Goal: Use online tool/utility: Use online tool/utility

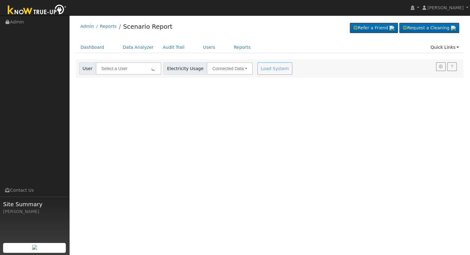
type input "[PERSON_NAME]"
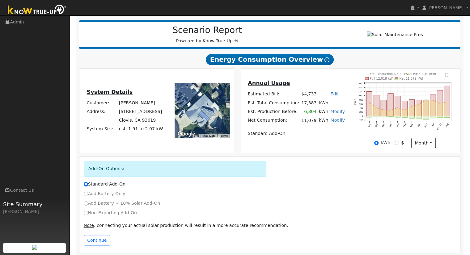
scroll to position [79, 0]
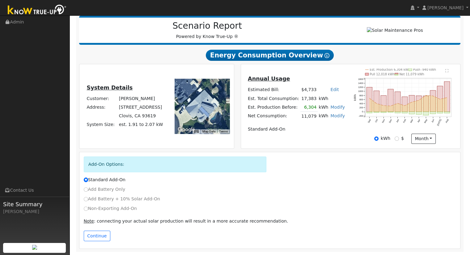
click at [333, 108] on link "Modify" at bounding box center [337, 107] width 15 height 5
type input "6304"
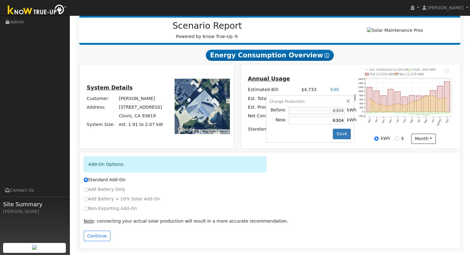
click at [342, 98] on div "Change Production Before: 6304 kWh New: 6304 kWh Save" at bounding box center [310, 118] width 88 height 47
click at [346, 101] on button "button" at bounding box center [348, 101] width 5 height 5
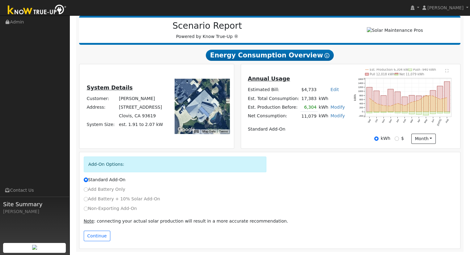
click at [333, 116] on link "Modify" at bounding box center [337, 115] width 15 height 5
click at [300, 140] on link "Remove Existing Solar System" at bounding box center [301, 139] width 75 height 9
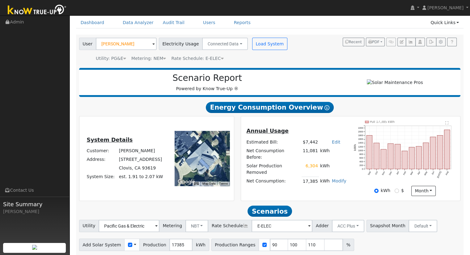
scroll to position [0, 0]
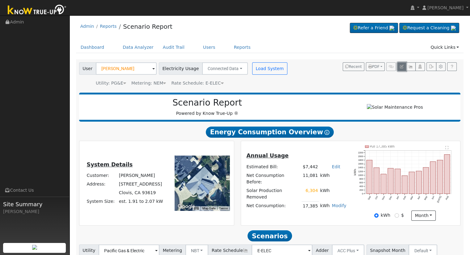
click at [403, 67] on icon "button" at bounding box center [402, 67] width 4 height 4
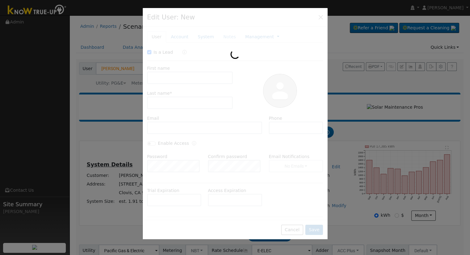
checkbox input "true"
type input "[PERSON_NAME]"
type input "[EMAIL_ADDRESS][DOMAIN_NAME]"
type input "5595936277"
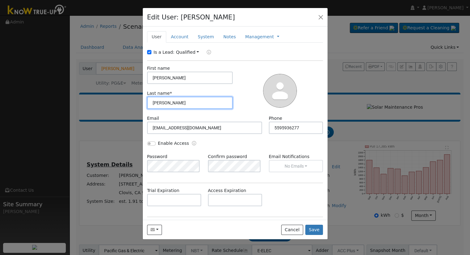
click at [154, 102] on input "[PERSON_NAME]" at bounding box center [190, 103] width 86 height 12
type input "Farro"
click at [312, 230] on button "Save" at bounding box center [314, 230] width 18 height 10
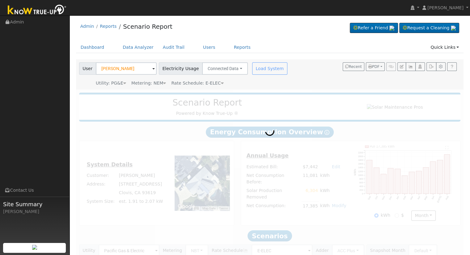
type input "[PERSON_NAME]"
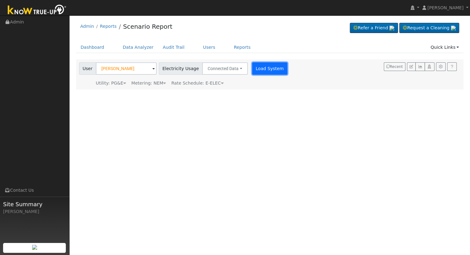
click at [253, 65] on button "Load System" at bounding box center [269, 68] width 35 height 12
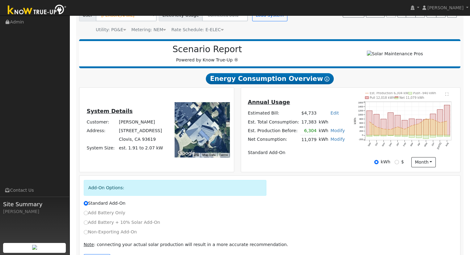
scroll to position [79, 0]
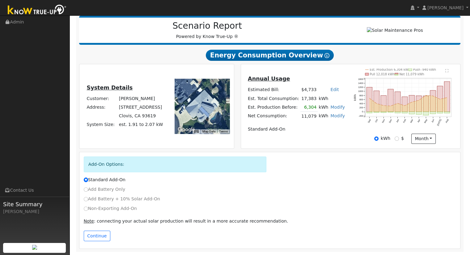
click at [330, 115] on link "Modify" at bounding box center [337, 115] width 15 height 5
click at [304, 136] on link "Remove Existing Solar System" at bounding box center [301, 139] width 75 height 9
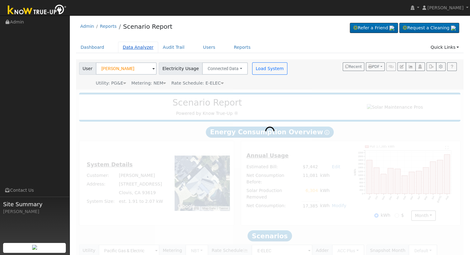
scroll to position [48, 0]
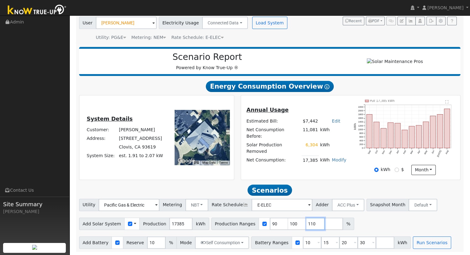
click at [306, 221] on input "110" at bounding box center [315, 224] width 19 height 12
type input "1"
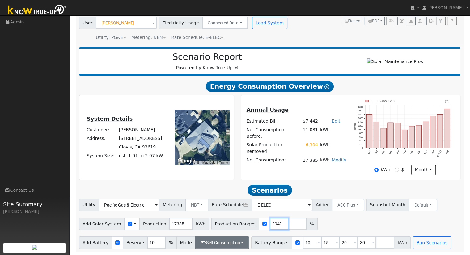
type input "122.766752947"
click at [226, 240] on button "Self Consumption" at bounding box center [222, 243] width 54 height 12
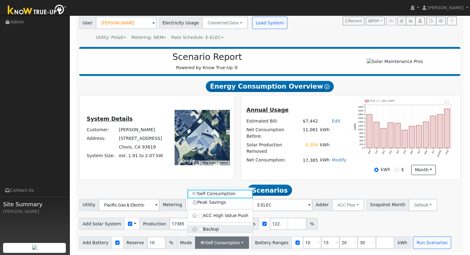
click at [215, 225] on label "Backup" at bounding box center [219, 229] width 65 height 9
click at [203, 227] on input "Backup" at bounding box center [201, 229] width 4 height 4
type input "20"
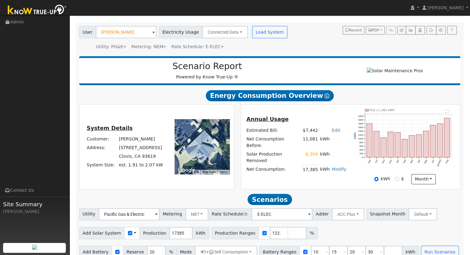
scroll to position [48, 0]
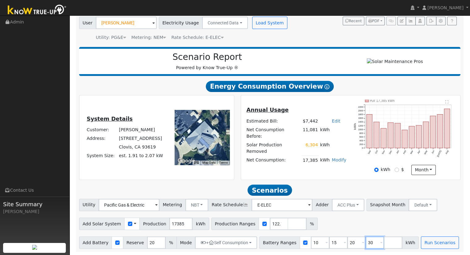
drag, startPoint x: 361, startPoint y: 242, endPoint x: 367, endPoint y: 238, distance: 7.9
click at [365, 242] on input "30" at bounding box center [374, 243] width 19 height 12
type input "3"
type input "27"
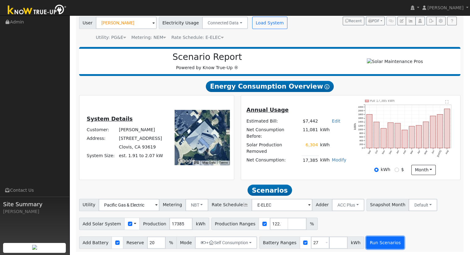
click at [366, 244] on button "Run Scenarios" at bounding box center [385, 243] width 38 height 12
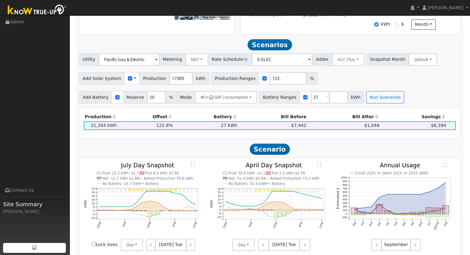
scroll to position [214, 0]
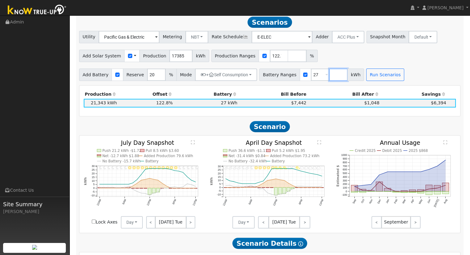
click at [329, 77] on input "number" at bounding box center [338, 75] width 19 height 12
type input "30"
click at [389, 76] on button "Run Scenarios" at bounding box center [403, 75] width 38 height 12
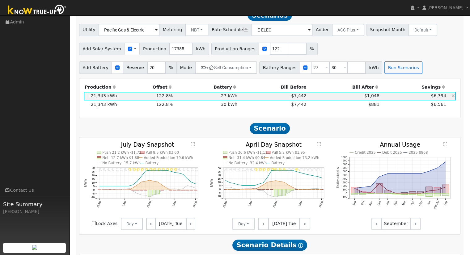
scroll to position [206, 0]
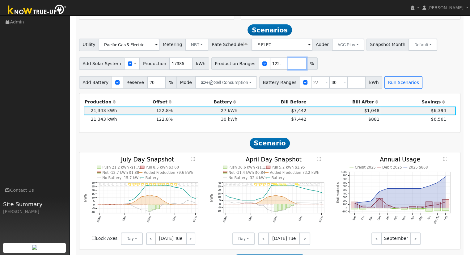
click at [288, 65] on input "number" at bounding box center [297, 63] width 19 height 12
type input "127.788323267"
click at [389, 86] on button "Run Scenarios" at bounding box center [403, 82] width 38 height 12
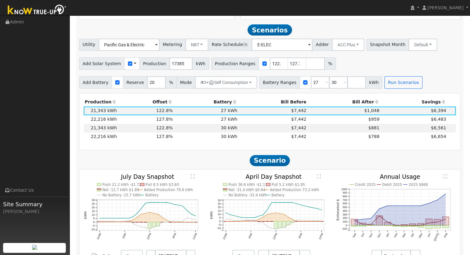
scroll to position [214, 0]
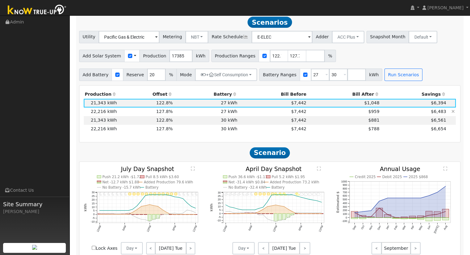
drag, startPoint x: 453, startPoint y: 105, endPoint x: 453, endPoint y: 110, distance: 4.6
click at [0, 0] on icon at bounding box center [0, 0] width 0 height 0
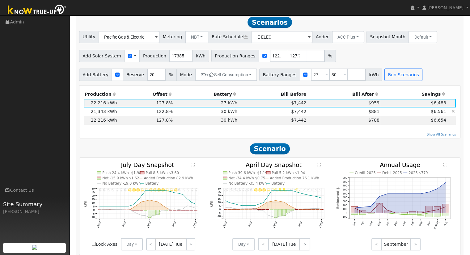
click at [453, 114] on icon at bounding box center [452, 111] width 3 height 4
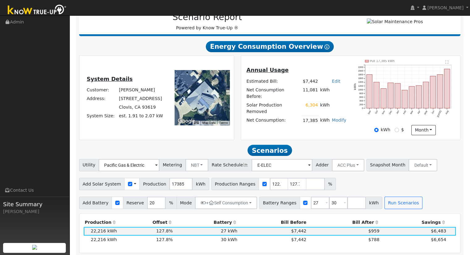
scroll to position [0, 0]
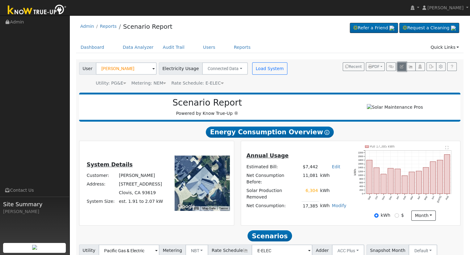
click at [401, 65] on icon "button" at bounding box center [402, 67] width 4 height 4
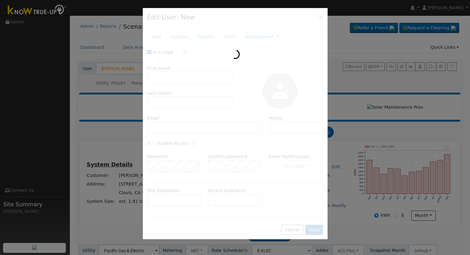
checkbox input "true"
type input "[PERSON_NAME]"
type input "Farro"
type input "[EMAIL_ADDRESS][DOMAIN_NAME]"
type input "5595936277"
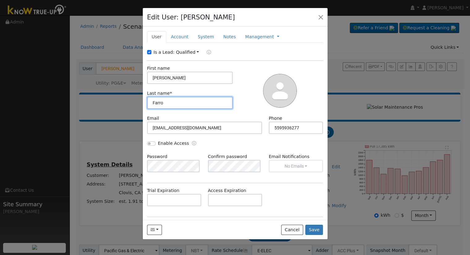
click at [154, 103] on input "Farro" at bounding box center [190, 103] width 86 height 12
type input "[PERSON_NAME]"
drag, startPoint x: 320, startPoint y: 231, endPoint x: 283, endPoint y: 207, distance: 43.9
click at [319, 231] on button "Save" at bounding box center [314, 230] width 18 height 10
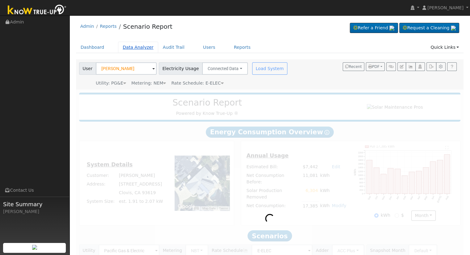
type input "[PERSON_NAME]"
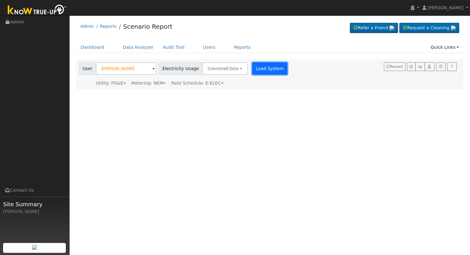
click at [259, 67] on button "Load System" at bounding box center [269, 68] width 35 height 12
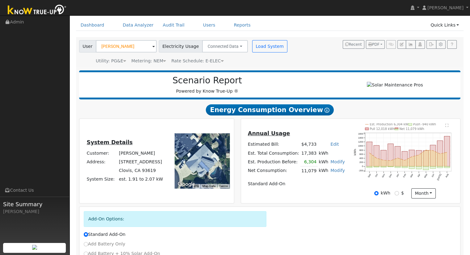
scroll to position [79, 0]
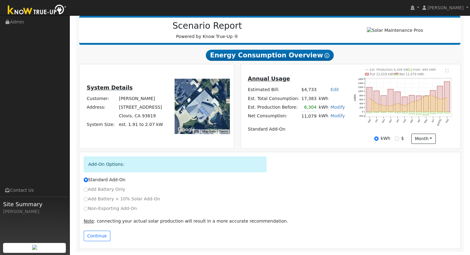
click at [332, 116] on link "Modify" at bounding box center [337, 115] width 15 height 5
click at [306, 142] on link "Remove Existing Solar System" at bounding box center [301, 139] width 75 height 9
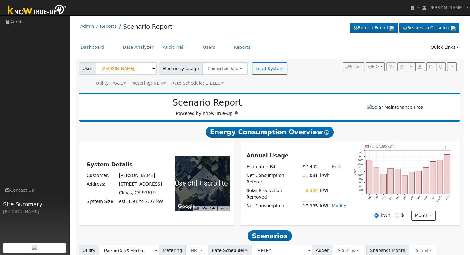
scroll to position [48, 0]
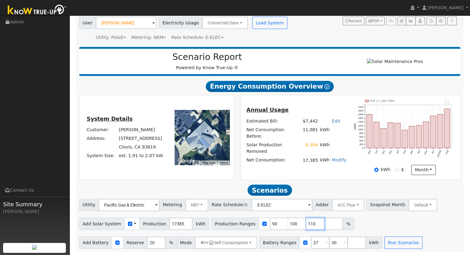
click at [306, 224] on input "110" at bounding box center [315, 224] width 19 height 12
type input "1"
type input "127.828587863"
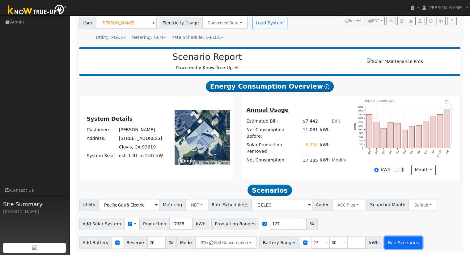
click at [396, 240] on button "Run Scenarios" at bounding box center [403, 243] width 38 height 12
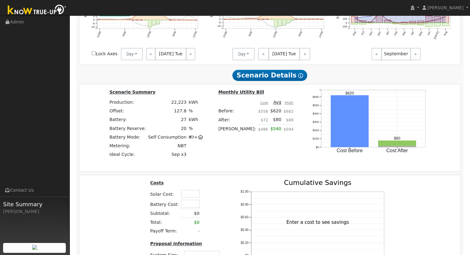
scroll to position [391, 0]
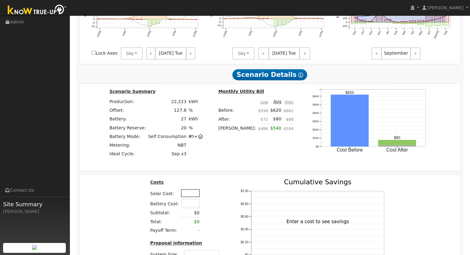
click at [185, 193] on input "text" at bounding box center [190, 193] width 19 height 8
click at [186, 195] on input "text" at bounding box center [190, 193] width 19 height 8
type input "$69,850"
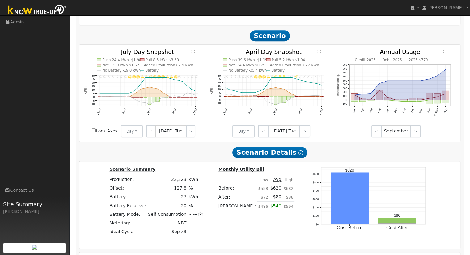
scroll to position [493, 0]
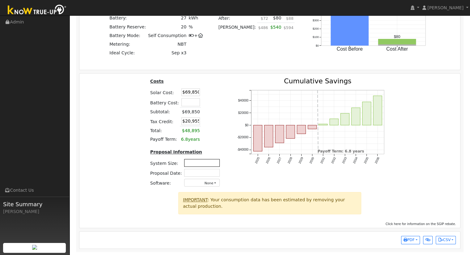
click at [201, 163] on input "text" at bounding box center [202, 163] width 36 height 8
click at [196, 165] on input "text" at bounding box center [202, 163] width 36 height 8
type input "14.525"
click at [195, 93] on tr "Solar Cost: $69,850" at bounding box center [186, 92] width 74 height 10
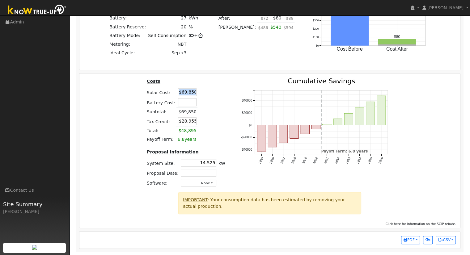
drag, startPoint x: 195, startPoint y: 93, endPoint x: 174, endPoint y: 94, distance: 20.1
click at [174, 94] on tr "Solar Cost: $69,850" at bounding box center [185, 92] width 81 height 10
click at [188, 94] on input "$69,850" at bounding box center [187, 92] width 19 height 8
type input "$67,450"
type input "$20,235"
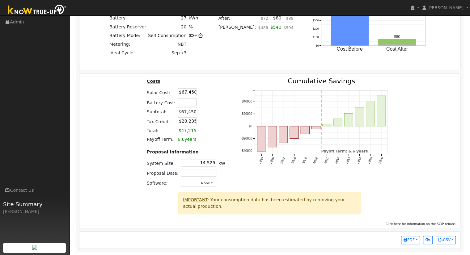
click at [215, 132] on table "Costs Solar Cost: $67,450 Battery Cost: Subtotal: $67,450 Tax Credit: $20,235 T…" at bounding box center [185, 111] width 81 height 66
click at [210, 110] on table "Costs Solar Cost: $67,450 Battery Cost: Subtotal: $67,450 Tax Credit: $20,235 T…" at bounding box center [185, 111] width 81 height 66
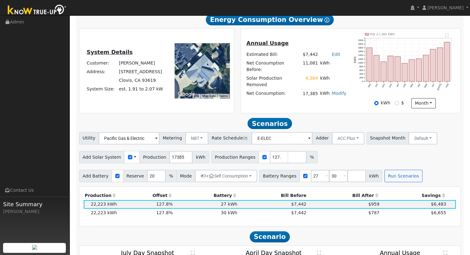
scroll to position [123, 0]
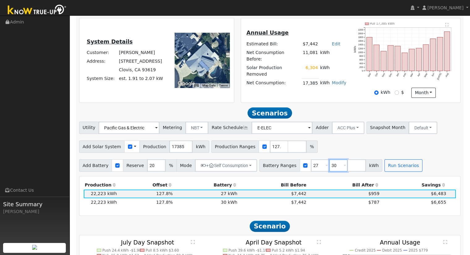
click at [329, 167] on input "30" at bounding box center [338, 165] width 19 height 12
type input "3"
click at [366, 166] on button "Run Scenarios" at bounding box center [385, 165] width 38 height 12
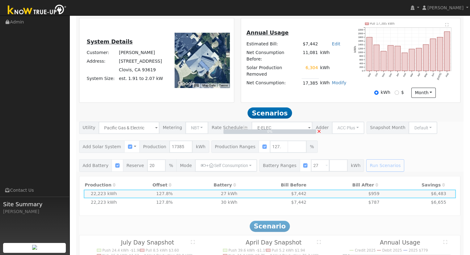
click at [319, 134] on span "×" at bounding box center [319, 131] width 5 height 6
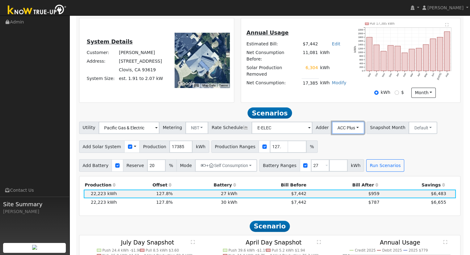
click at [338, 130] on button "ACC Plus" at bounding box center [348, 128] width 32 height 12
click at [342, 159] on link "SB-535" at bounding box center [341, 158] width 43 height 9
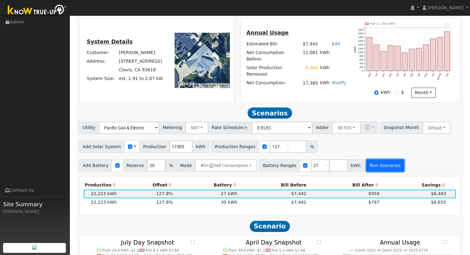
click at [370, 170] on button "Run Scenarios" at bounding box center [385, 165] width 38 height 12
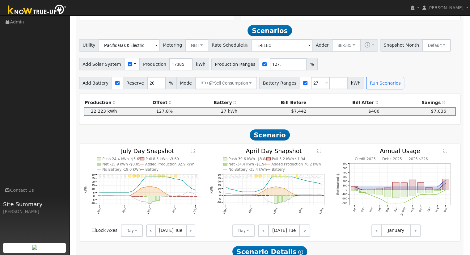
scroll to position [214, 0]
